Goal: Task Accomplishment & Management: Complete application form

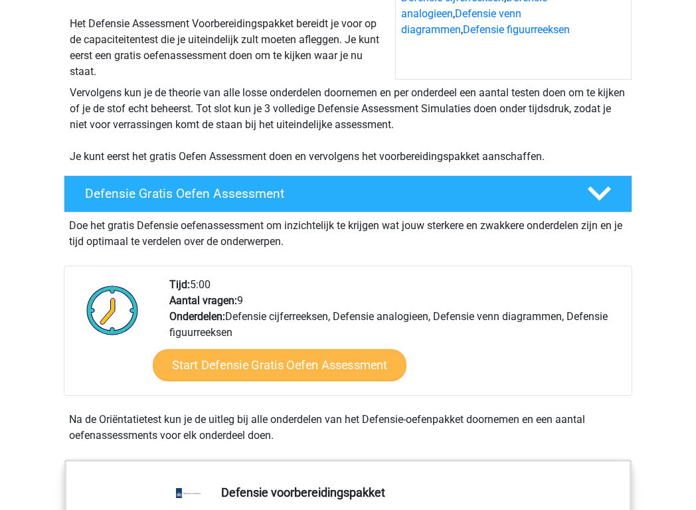
scroll to position [205, 0]
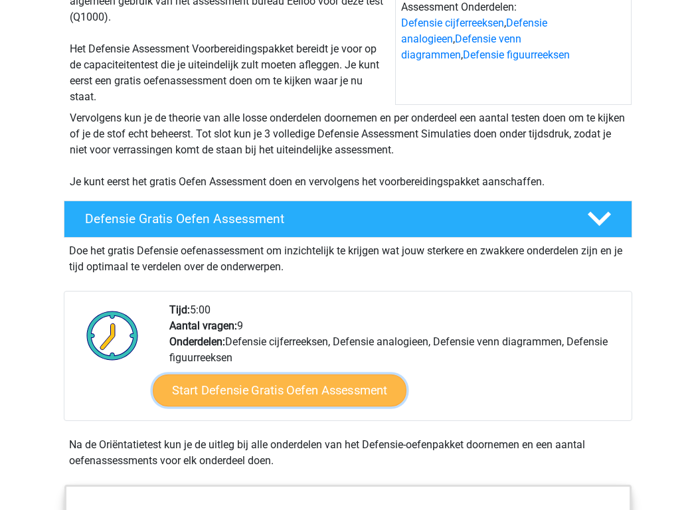
click at [280, 375] on link "Start Defensie Gratis Oefen Assessment" at bounding box center [280, 391] width 254 height 32
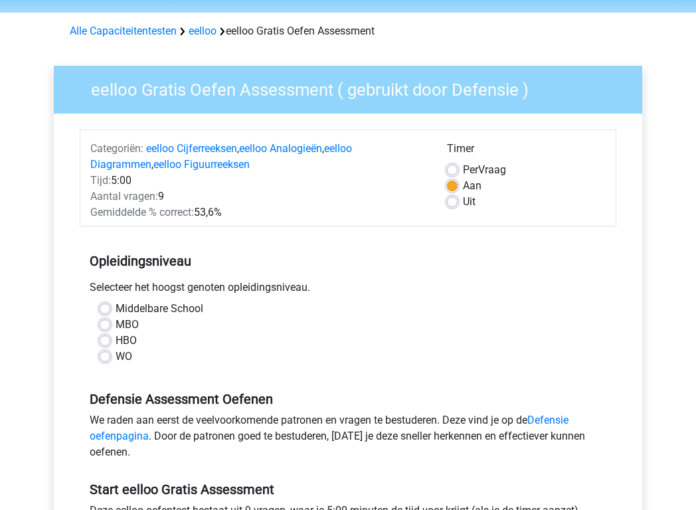
scroll to position [102, 0]
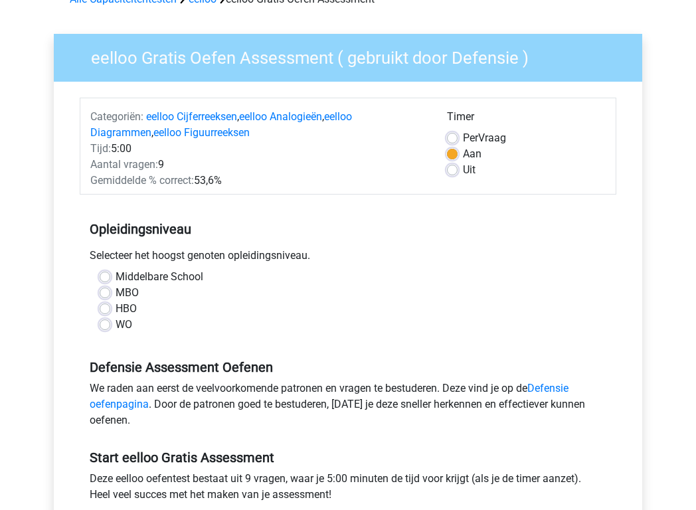
click at [116, 301] on label "HBO" at bounding box center [126, 309] width 21 height 16
click at [106, 301] on input "HBO" at bounding box center [105, 307] width 11 height 13
radio input "true"
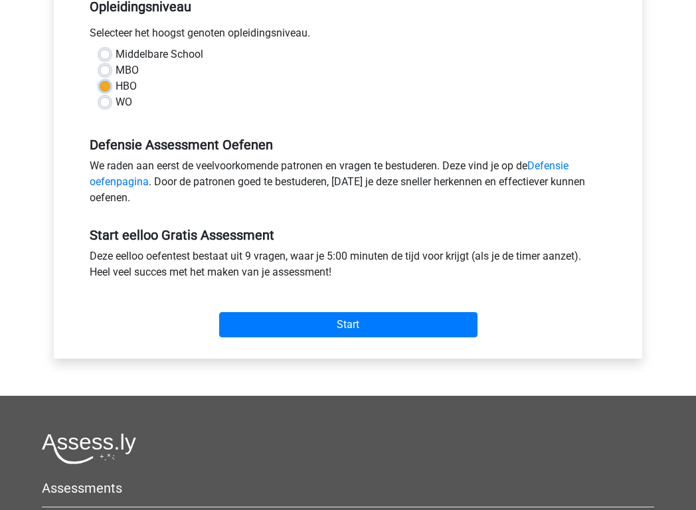
scroll to position [330, 0]
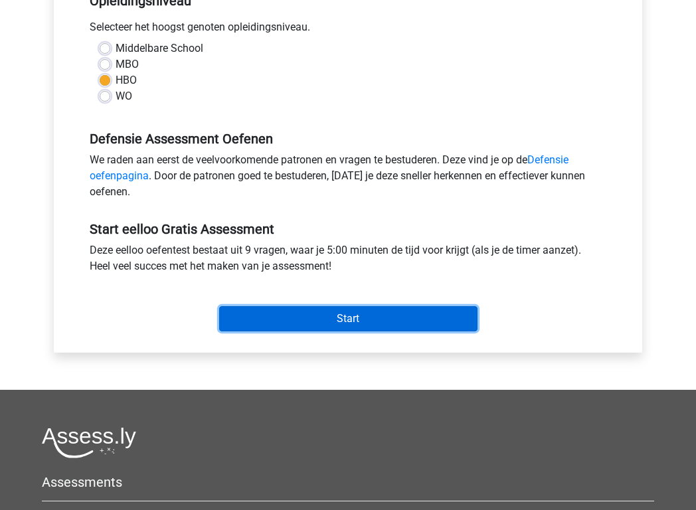
click at [295, 306] on input "Start" at bounding box center [348, 318] width 258 height 25
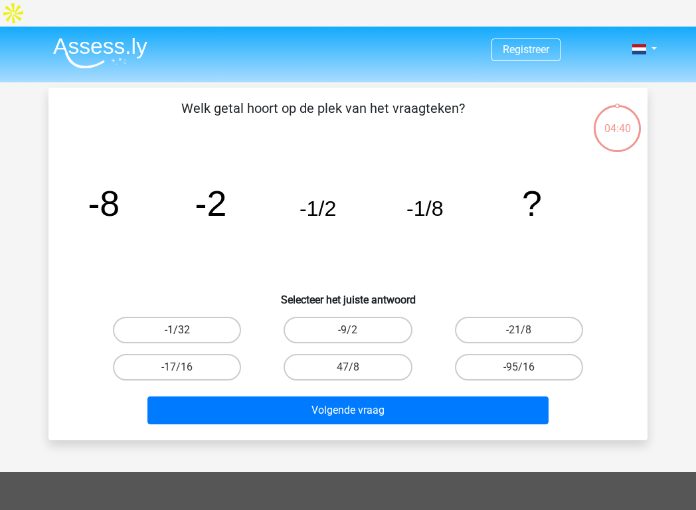
click at [192, 317] on label "-1/32" at bounding box center [177, 330] width 128 height 27
click at [186, 330] on input "-1/32" at bounding box center [181, 334] width 9 height 9
radio input "true"
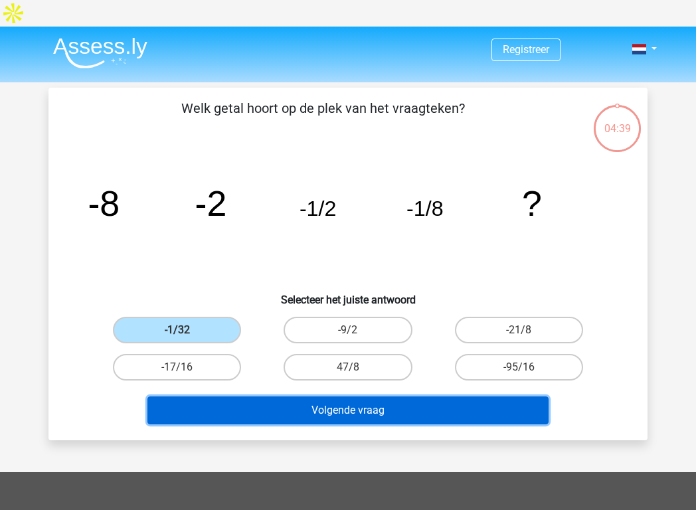
click at [351, 397] on button "Volgende vraag" at bounding box center [348, 411] width 402 height 28
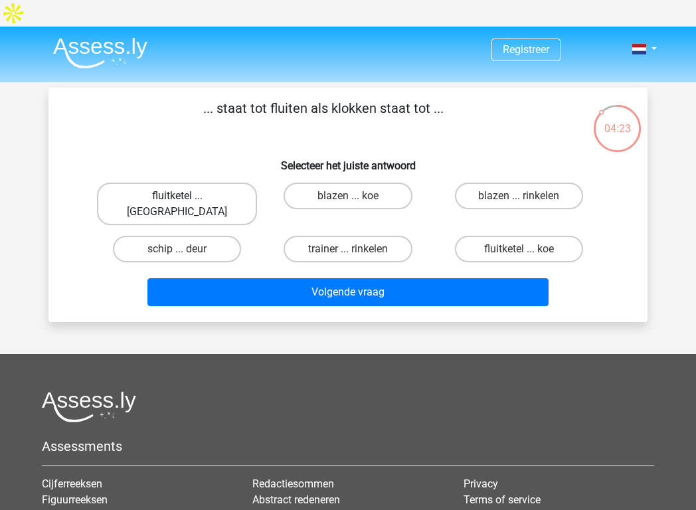
click at [165, 183] on label "fluitketel ... luiden" at bounding box center [177, 204] width 160 height 43
click at [177, 196] on input "fluitketel ... luiden" at bounding box center [181, 200] width 9 height 9
radio input "true"
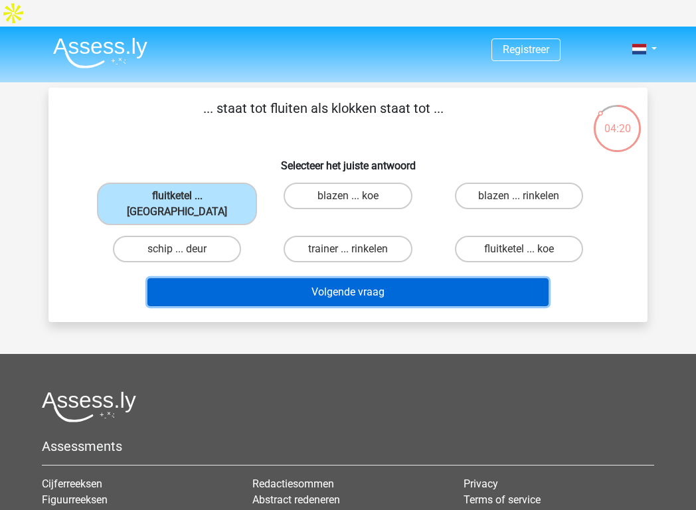
click at [262, 278] on button "Volgende vraag" at bounding box center [348, 292] width 402 height 28
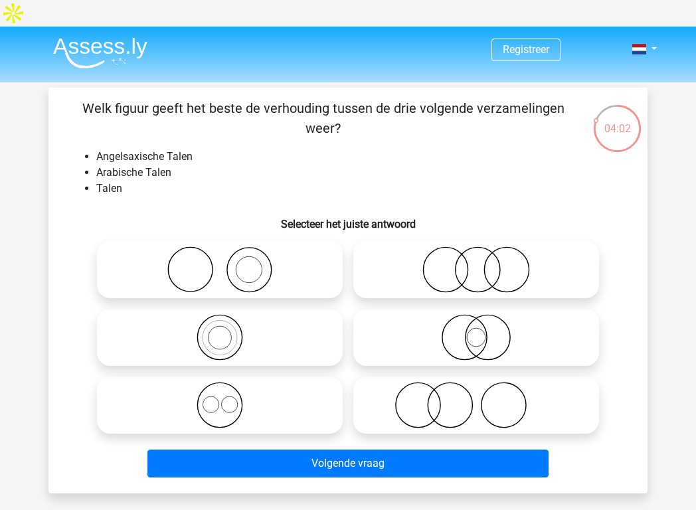
click at [469, 256] on icon at bounding box center [476, 269] width 235 height 46
click at [476, 256] on input "radio" at bounding box center [480, 258] width 9 height 9
radio input "true"
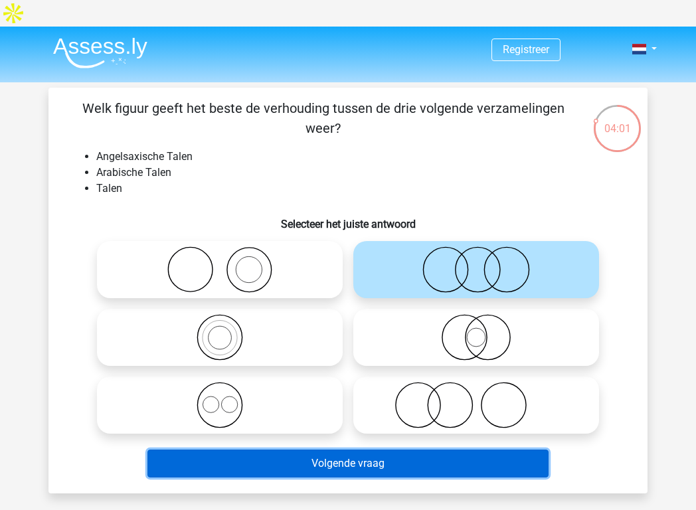
click at [411, 450] on button "Volgende vraag" at bounding box center [348, 464] width 402 height 28
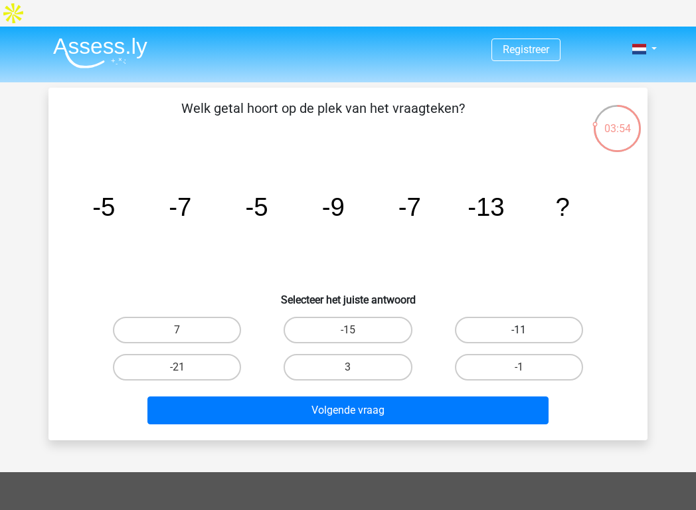
click at [504, 317] on label "-11" at bounding box center [519, 330] width 128 height 27
click at [519, 330] on input "-11" at bounding box center [523, 334] width 9 height 9
radio input "true"
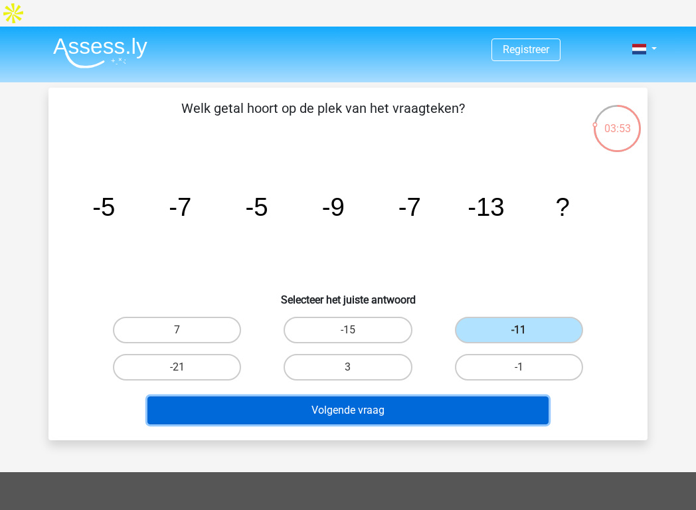
click at [416, 397] on button "Volgende vraag" at bounding box center [348, 411] width 402 height 28
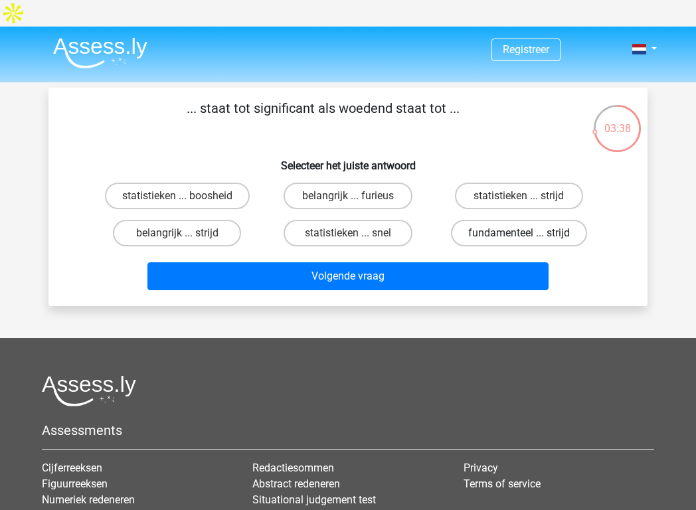
click at [499, 220] on label "fundamenteel ... strijd" at bounding box center [519, 233] width 136 height 27
click at [519, 233] on input "fundamenteel ... strijd" at bounding box center [523, 237] width 9 height 9
radio input "true"
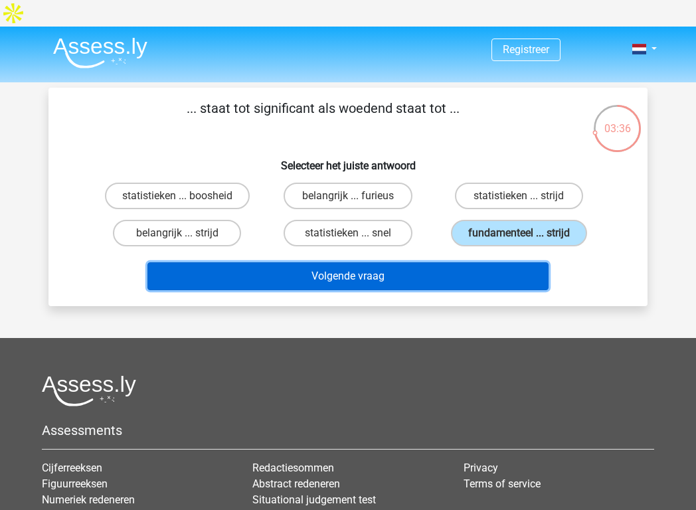
click at [458, 262] on button "Volgende vraag" at bounding box center [348, 276] width 402 height 28
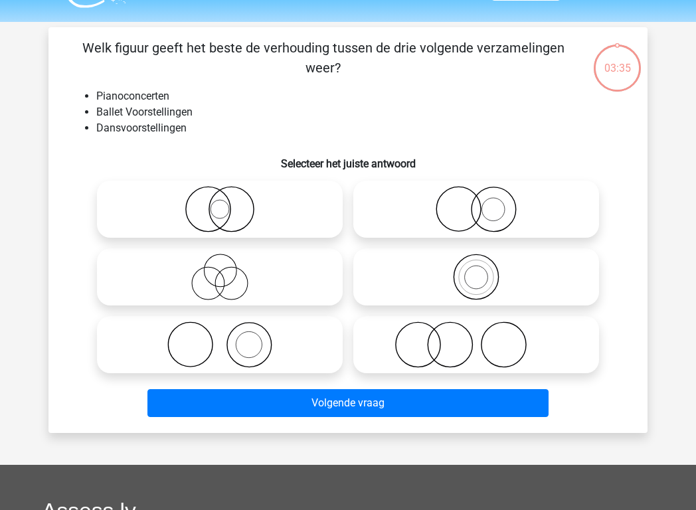
scroll to position [61, 0]
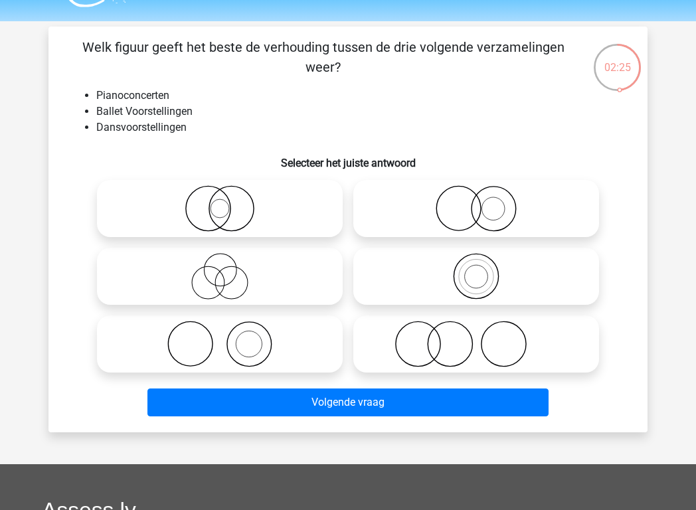
click at [267, 253] on icon at bounding box center [219, 276] width 235 height 46
click at [228, 261] on input "radio" at bounding box center [224, 265] width 9 height 9
radio input "true"
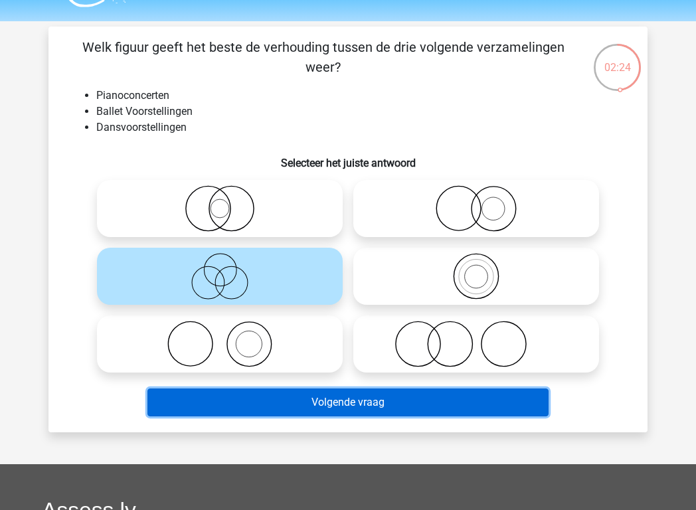
click at [294, 389] on button "Volgende vraag" at bounding box center [348, 403] width 402 height 28
